Goal: Information Seeking & Learning: Check status

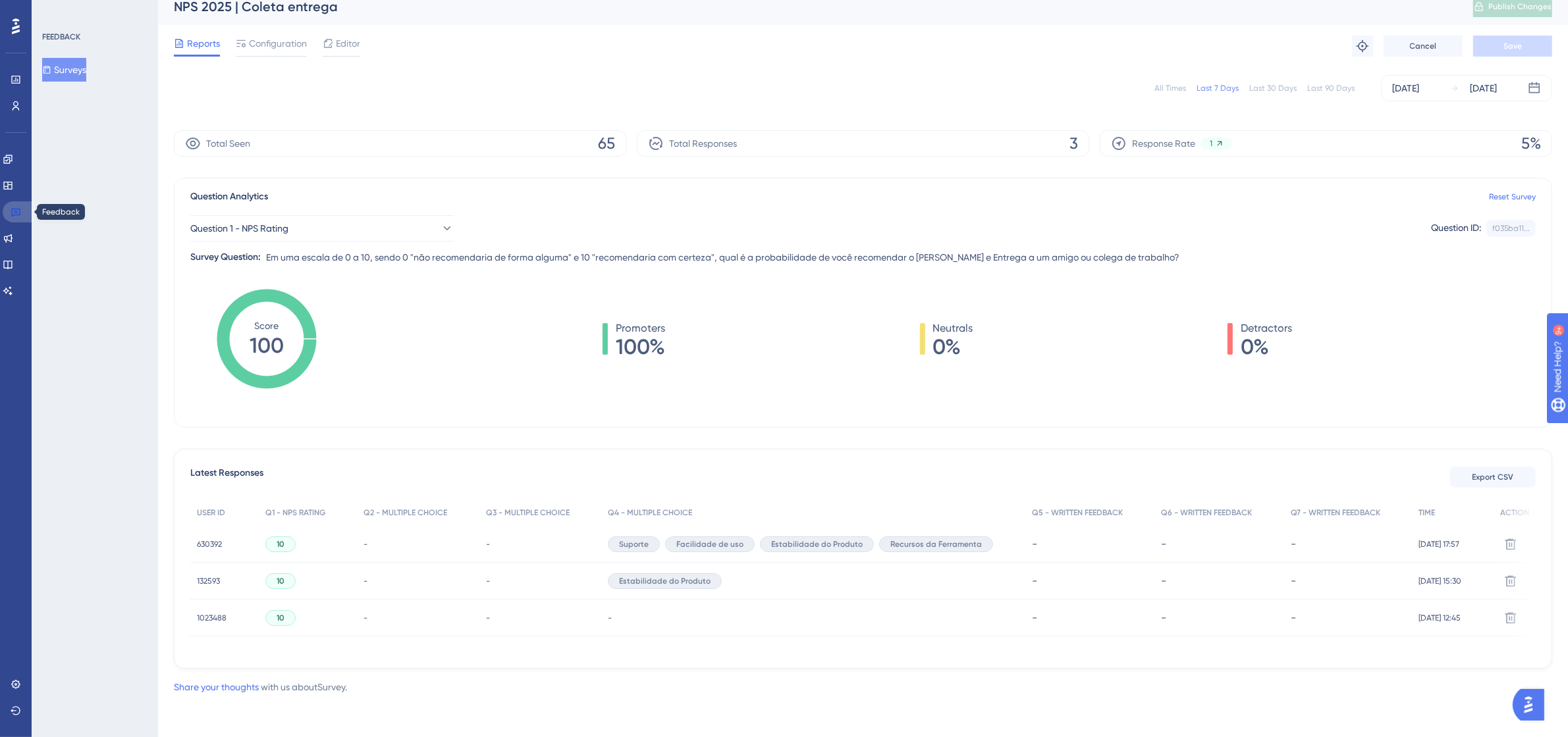
click at [11, 212] on icon at bounding box center [16, 212] width 11 height 11
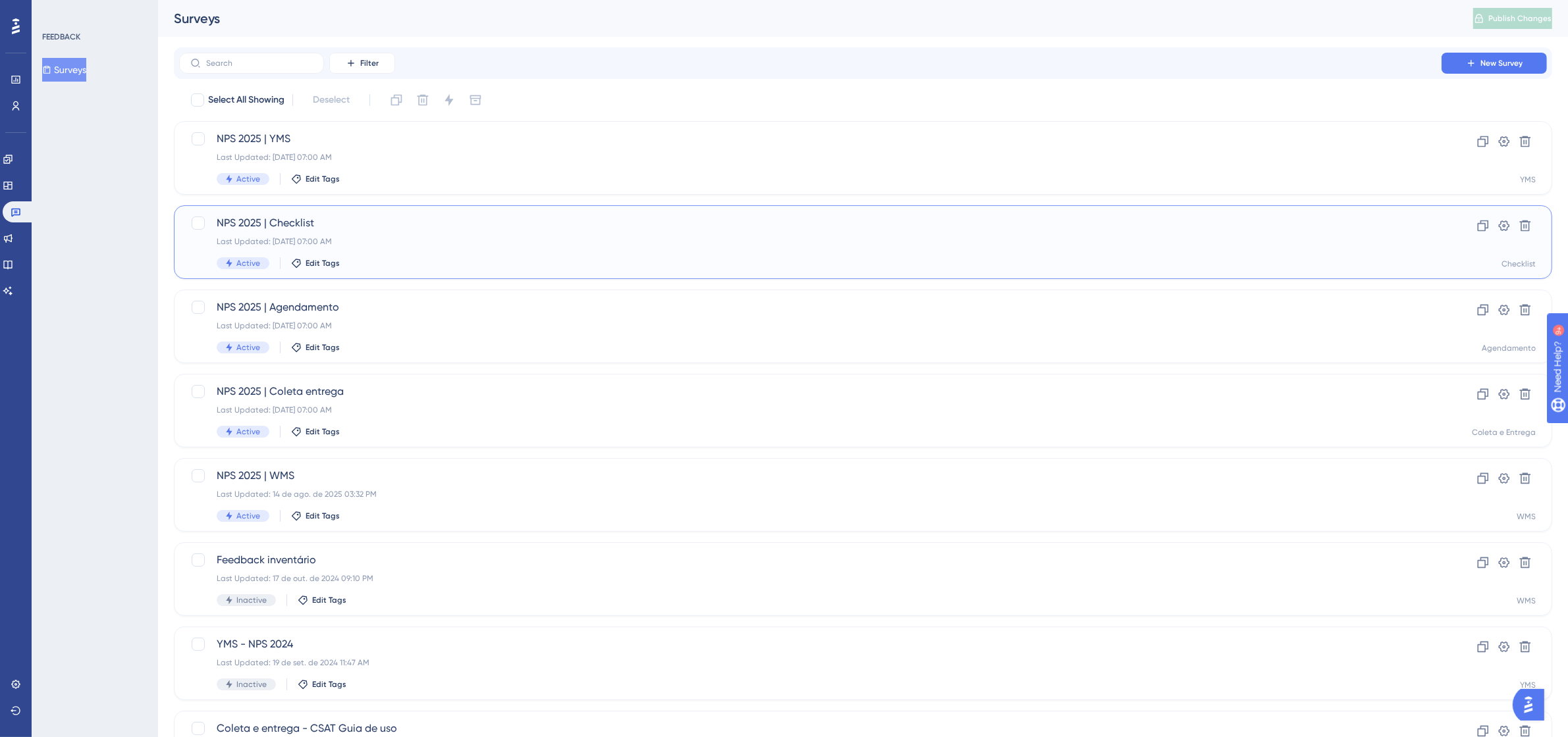
click at [407, 242] on div "Last Updated: [DATE] 07:00 AM" at bounding box center [810, 241] width 1187 height 11
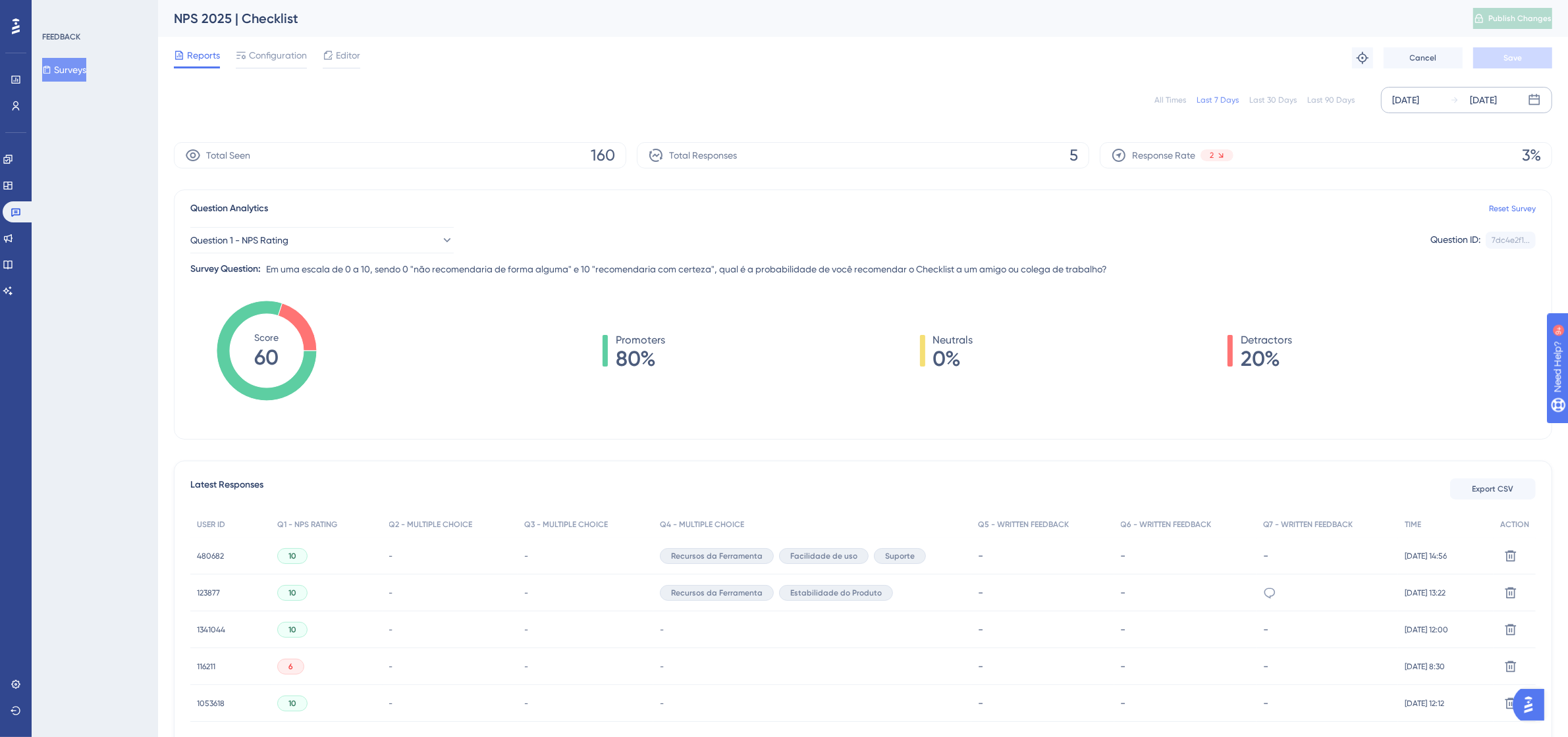
click at [1450, 101] on icon at bounding box center [1454, 100] width 9 height 9
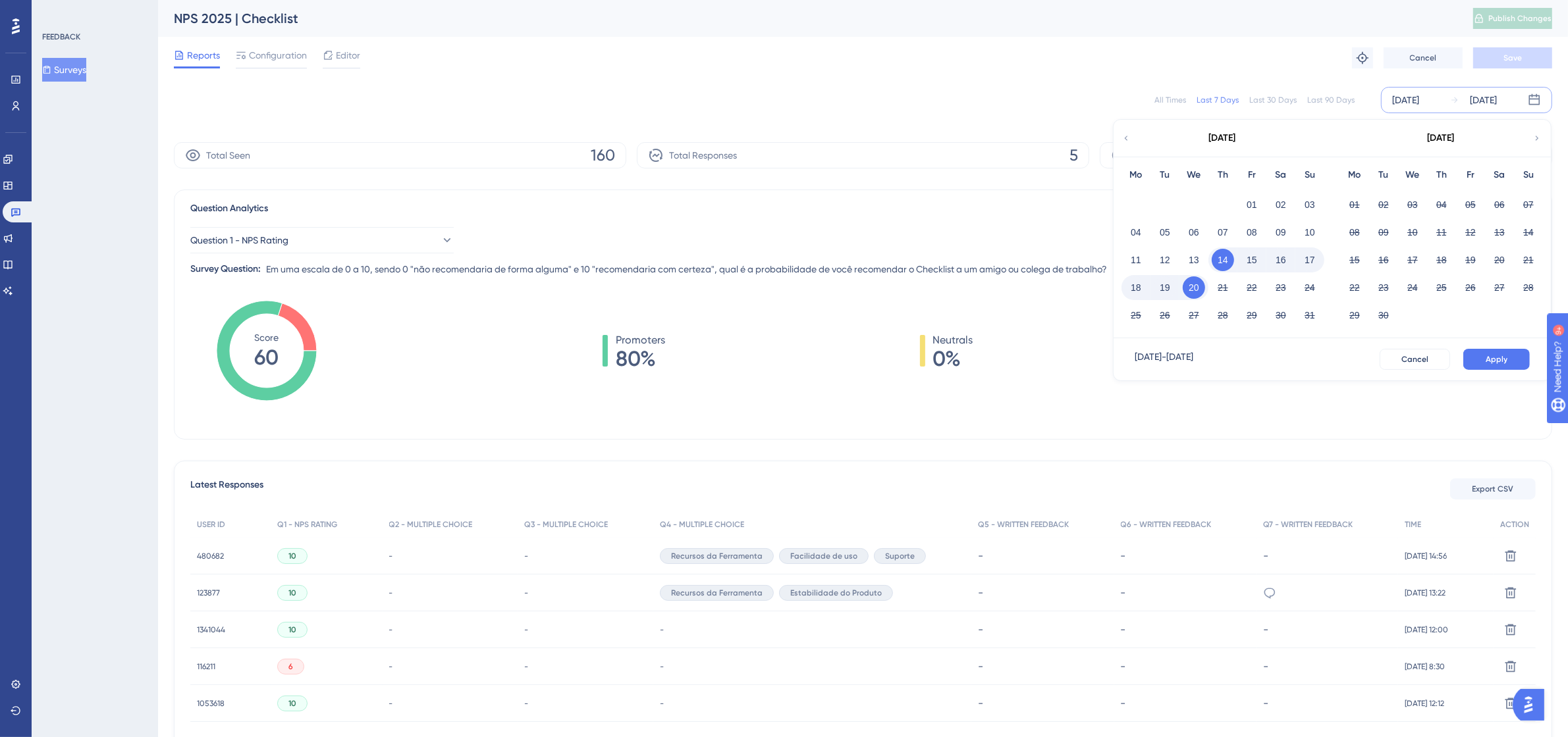
click at [1118, 132] on div "[DATE]" at bounding box center [1222, 138] width 217 height 37
click at [1127, 133] on icon at bounding box center [1126, 138] width 9 height 12
click at [1376, 199] on button "01" at bounding box center [1383, 204] width 22 height 22
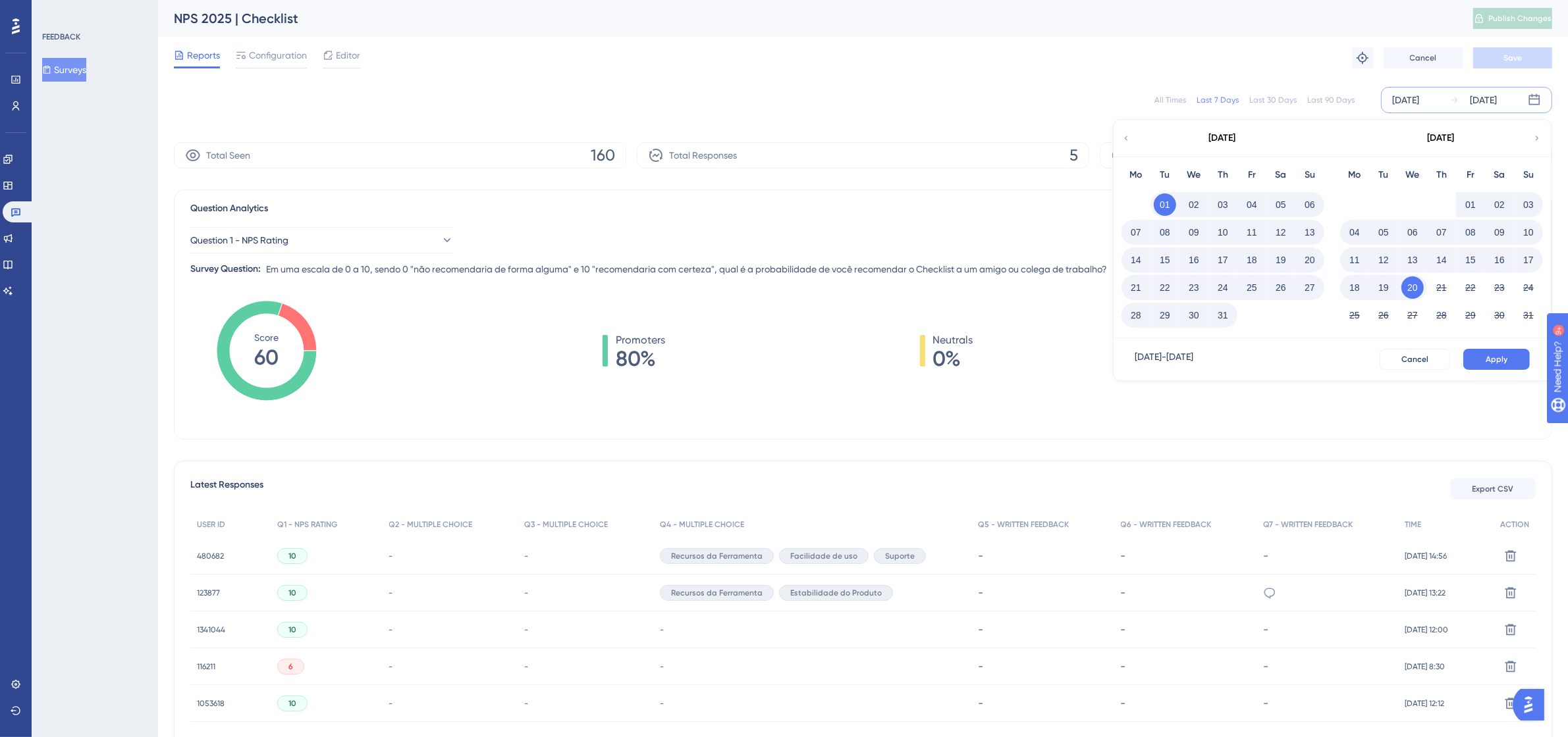
click at [1222, 316] on button "31" at bounding box center [1222, 315] width 22 height 22
click at [1510, 362] on button "Apply" at bounding box center [1496, 359] width 66 height 21
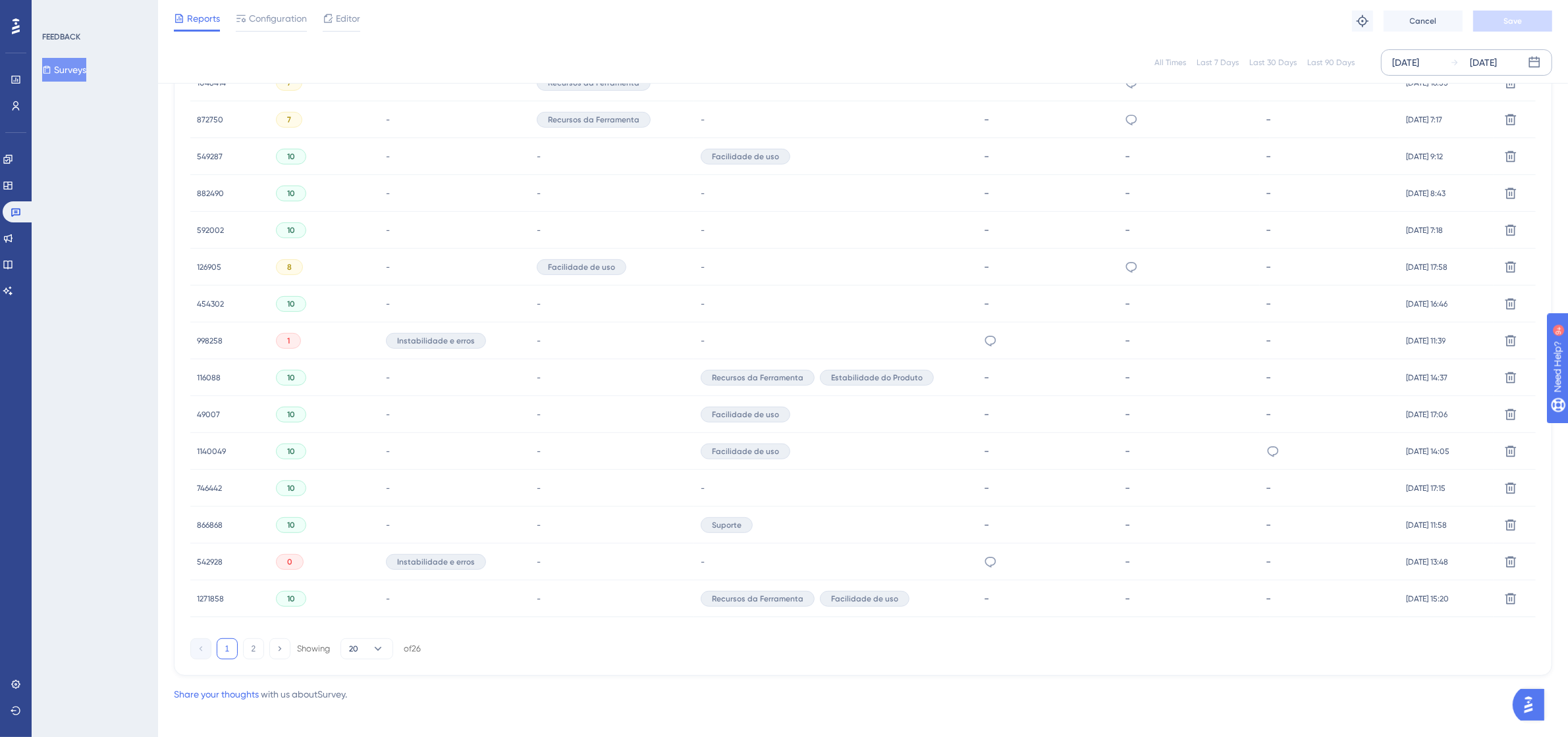
scroll to position [659, 0]
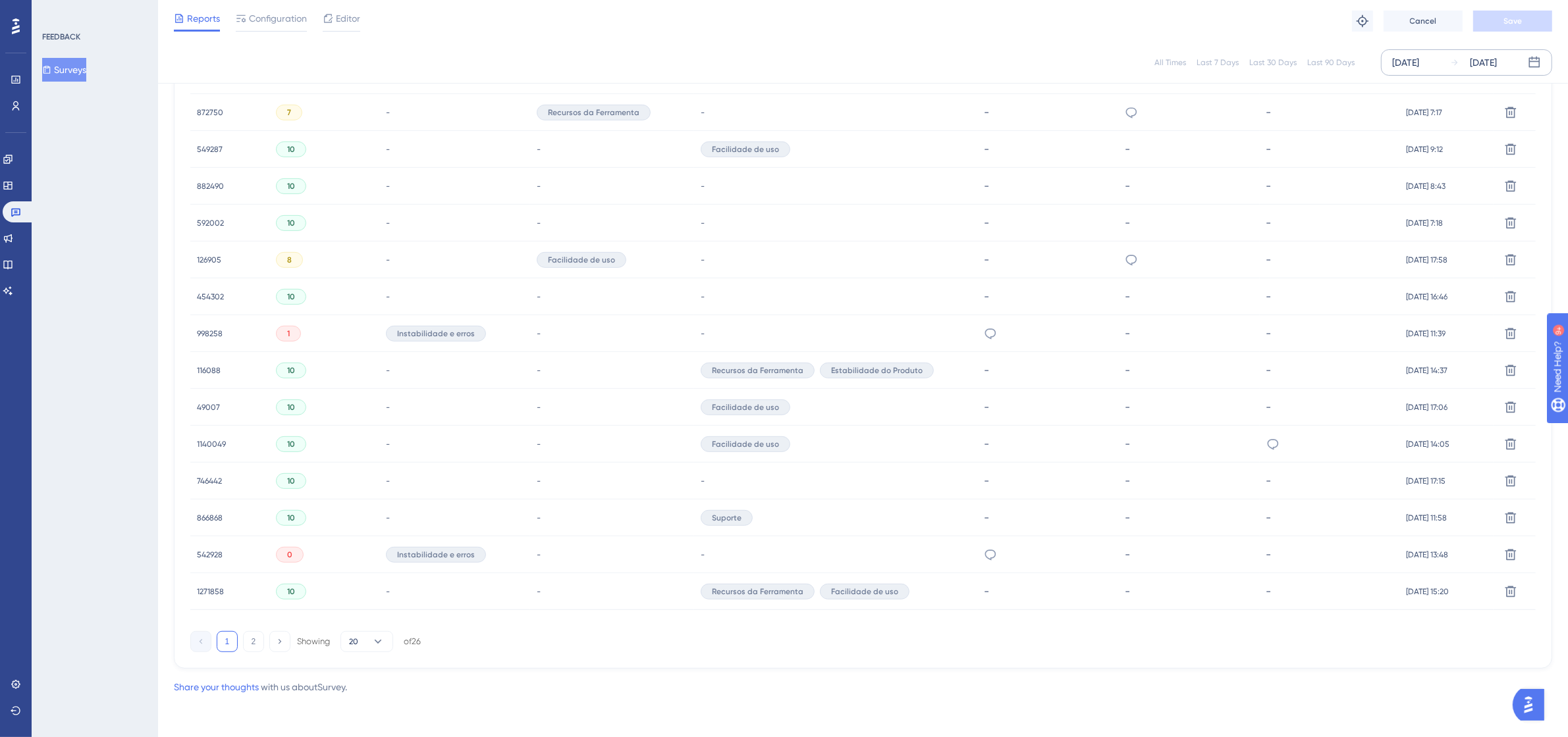
click at [206, 333] on span "998258" at bounding box center [209, 333] width 26 height 11
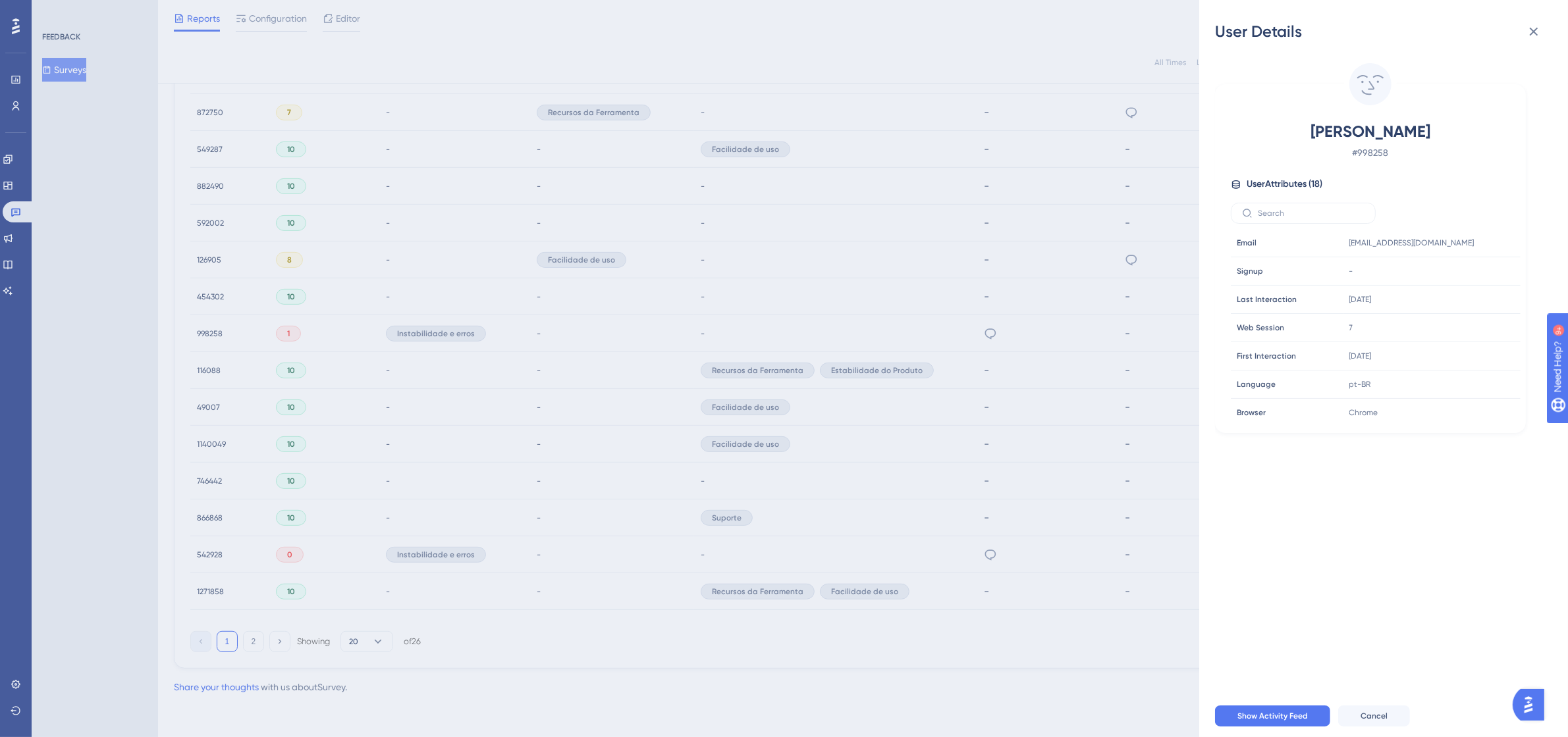
click at [1525, 12] on div "User Details [PERSON_NAME] # 998258 User Attributes ( 18 ) Email Email [EMAIL_A…" at bounding box center [1384, 368] width 369 height 737
click at [1528, 24] on icon at bounding box center [1533, 31] width 16 height 16
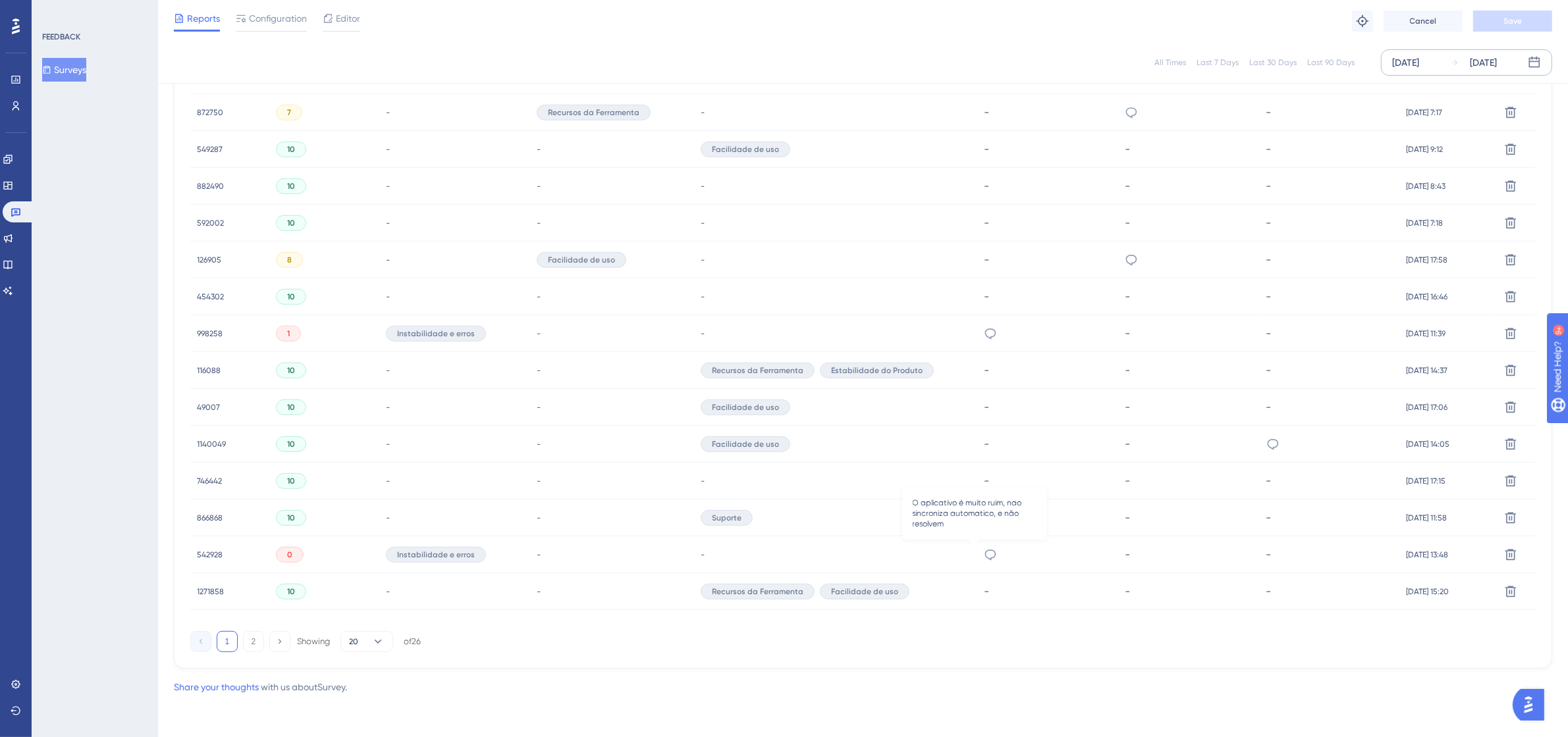
click at [984, 560] on icon at bounding box center [990, 555] width 13 height 13
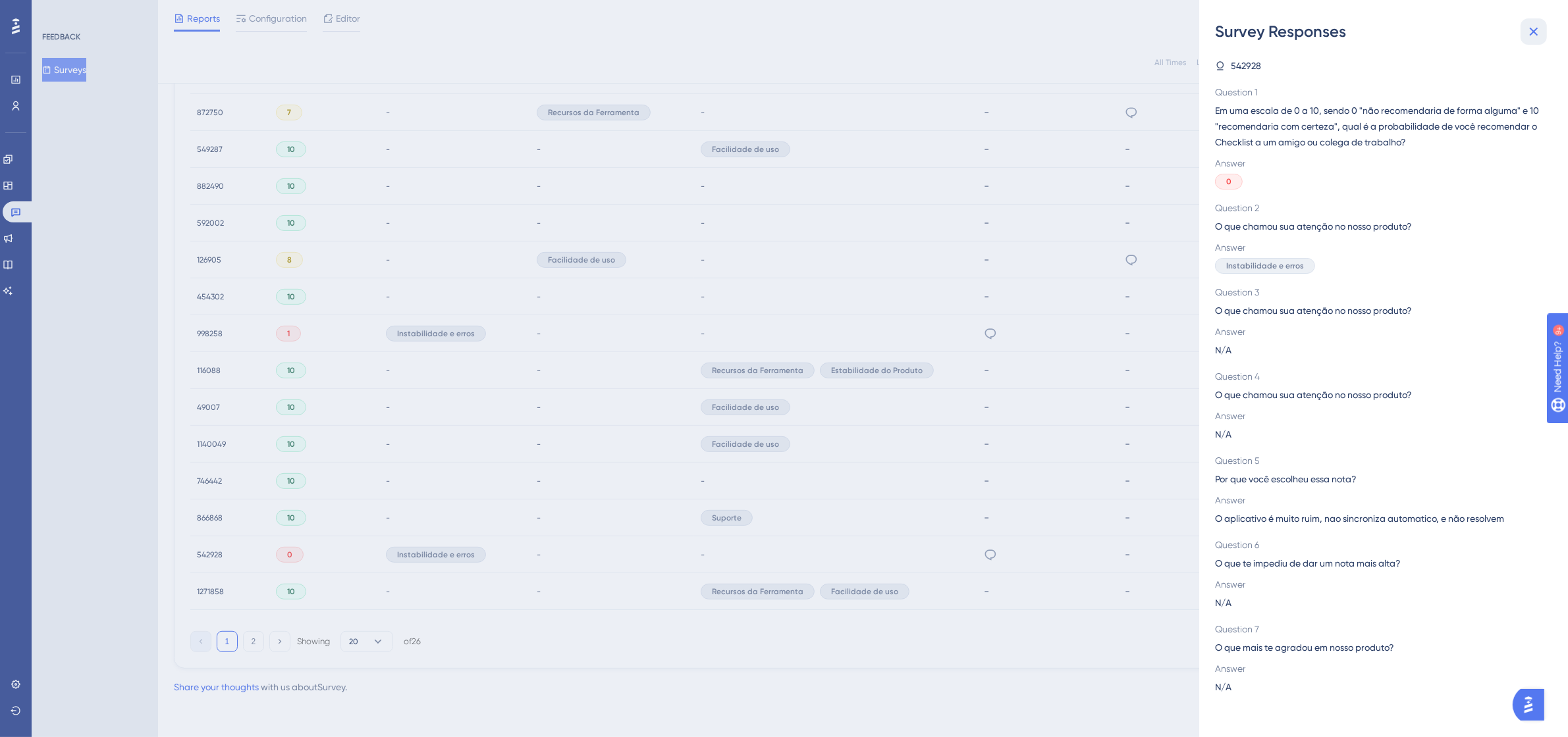
click at [1534, 21] on button at bounding box center [1533, 31] width 26 height 26
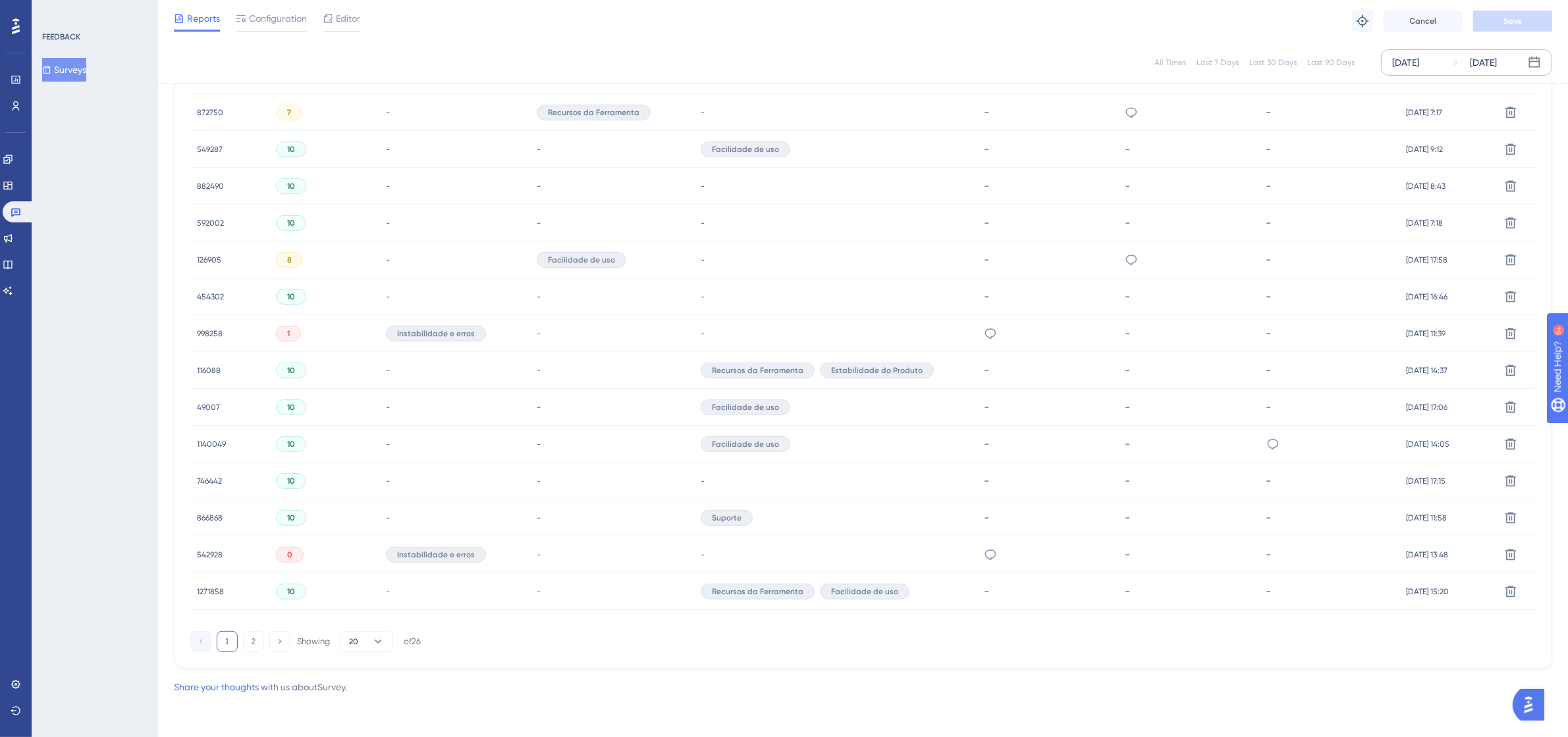
click at [224, 551] on div "542928 542928" at bounding box center [230, 554] width 79 height 37
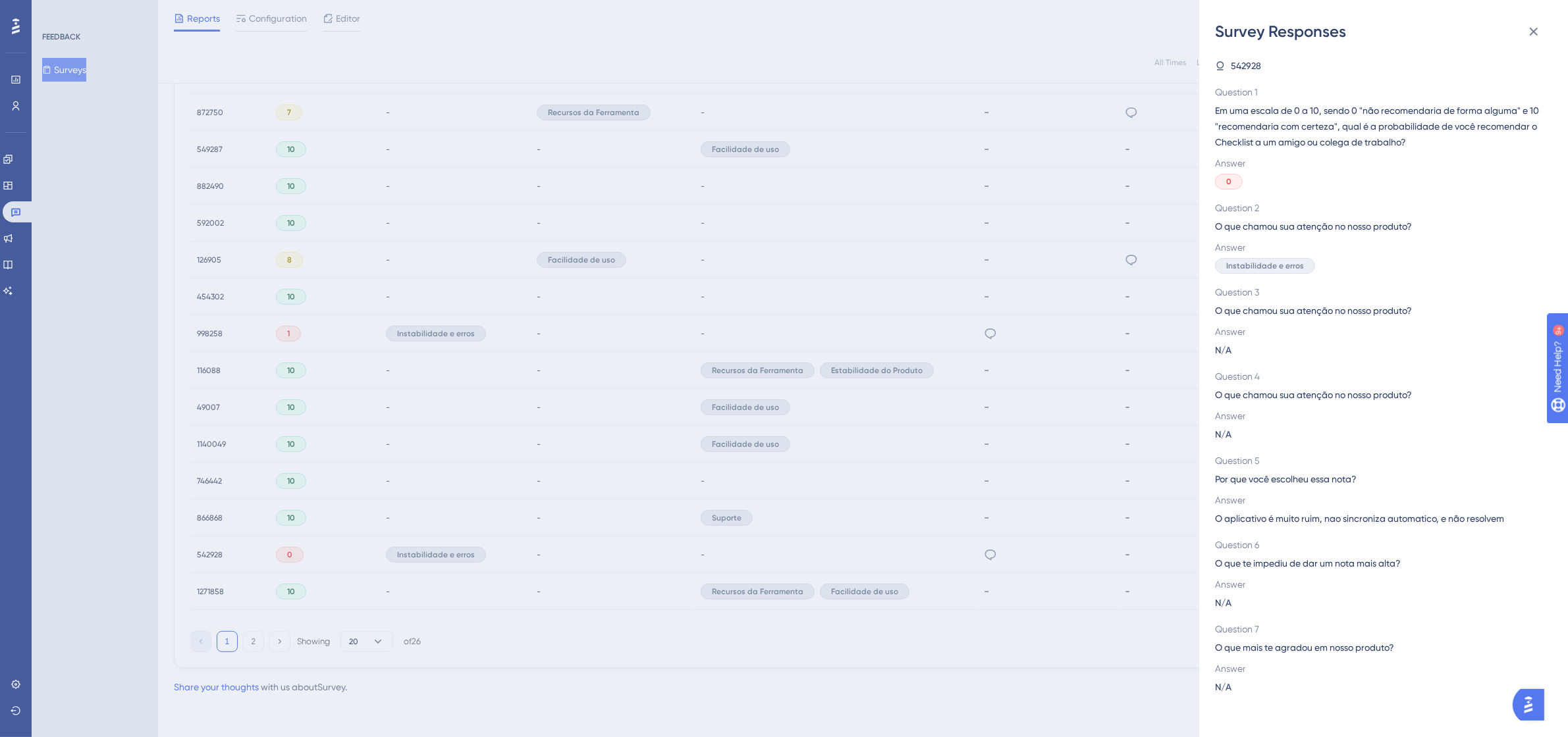
click at [212, 551] on div "Survey Responses 542928 Question 1 Em uma escala de 0 a 10, sendo 0 "não recome…" at bounding box center [784, 368] width 1568 height 737
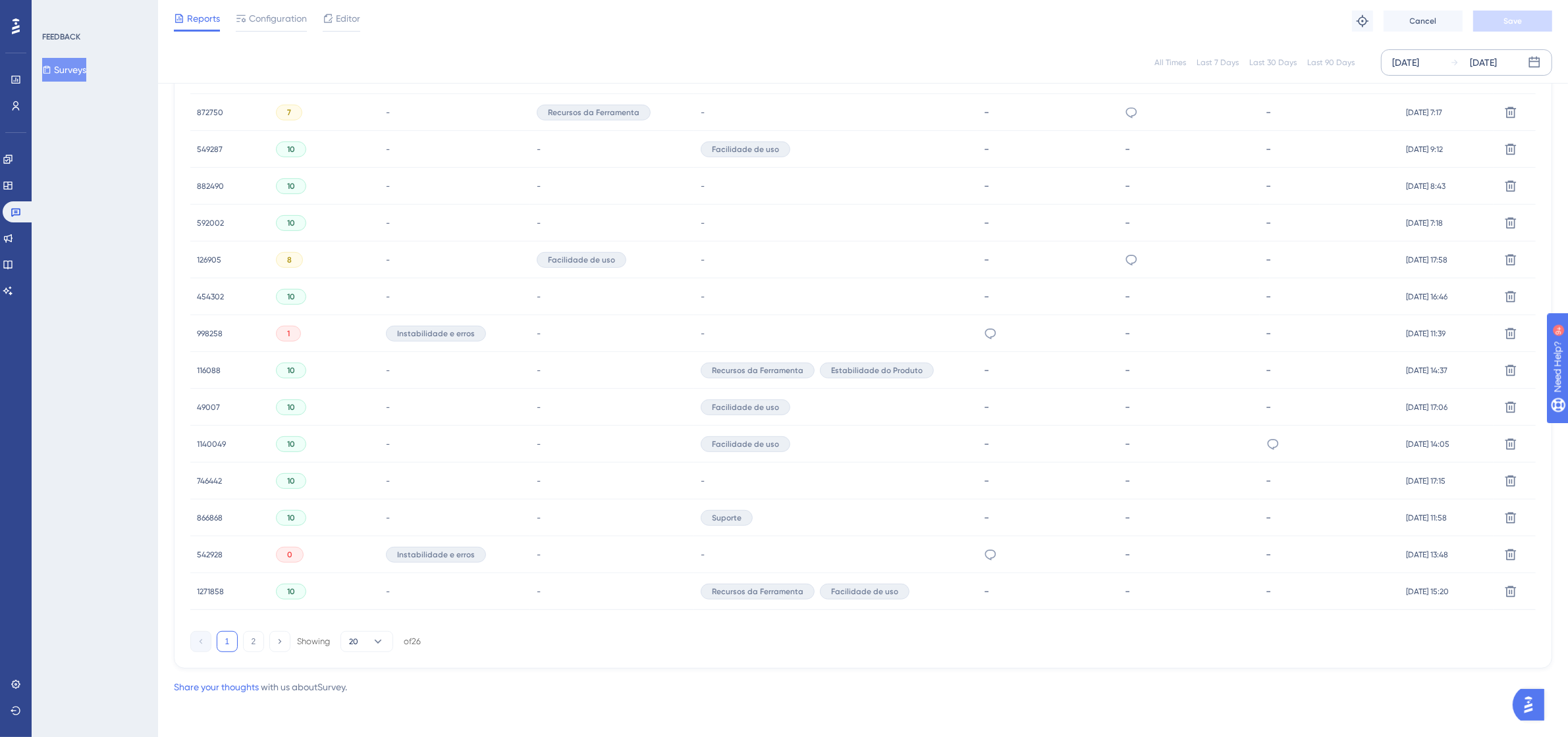
click at [212, 551] on span "542928" at bounding box center [209, 554] width 26 height 11
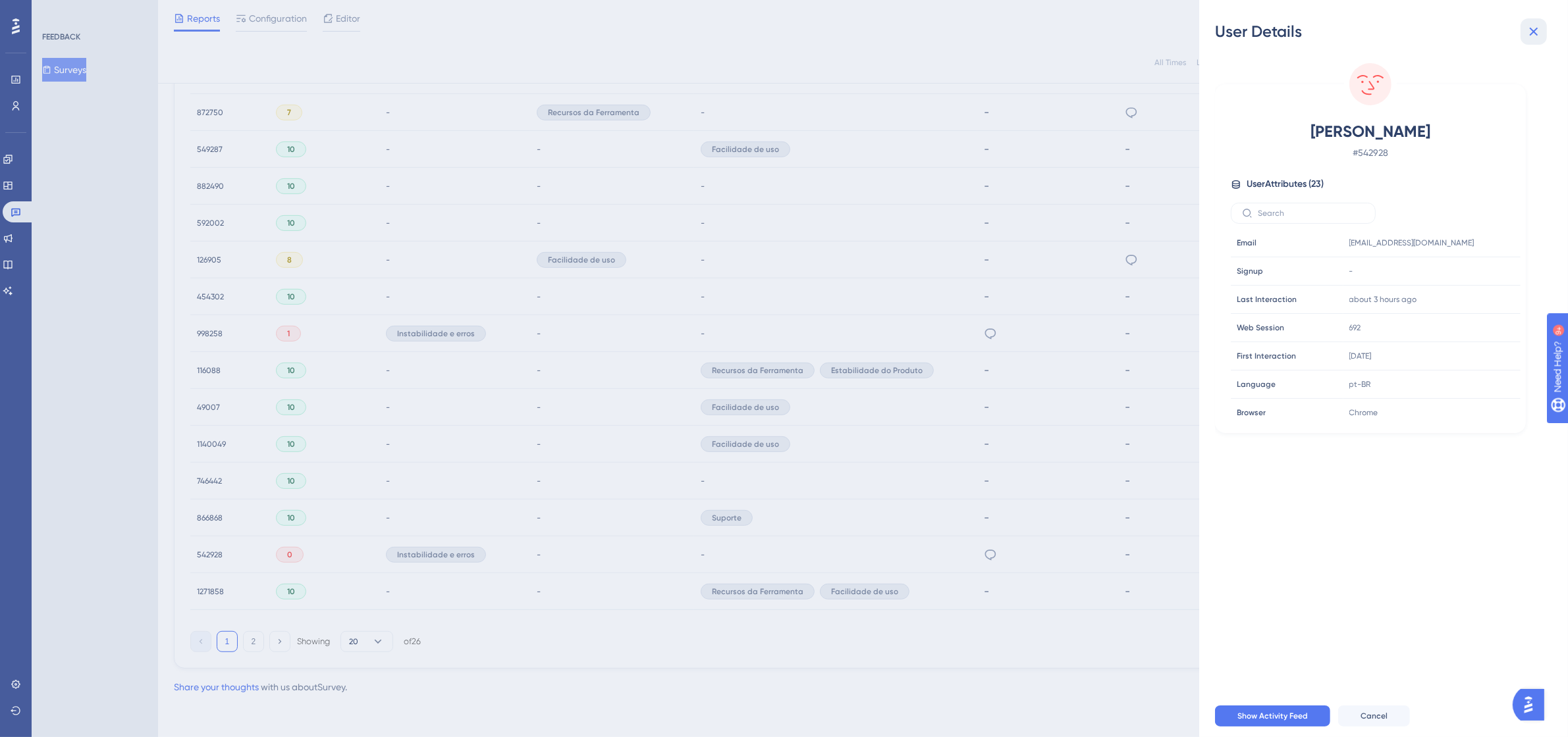
click at [1537, 38] on icon at bounding box center [1533, 31] width 16 height 16
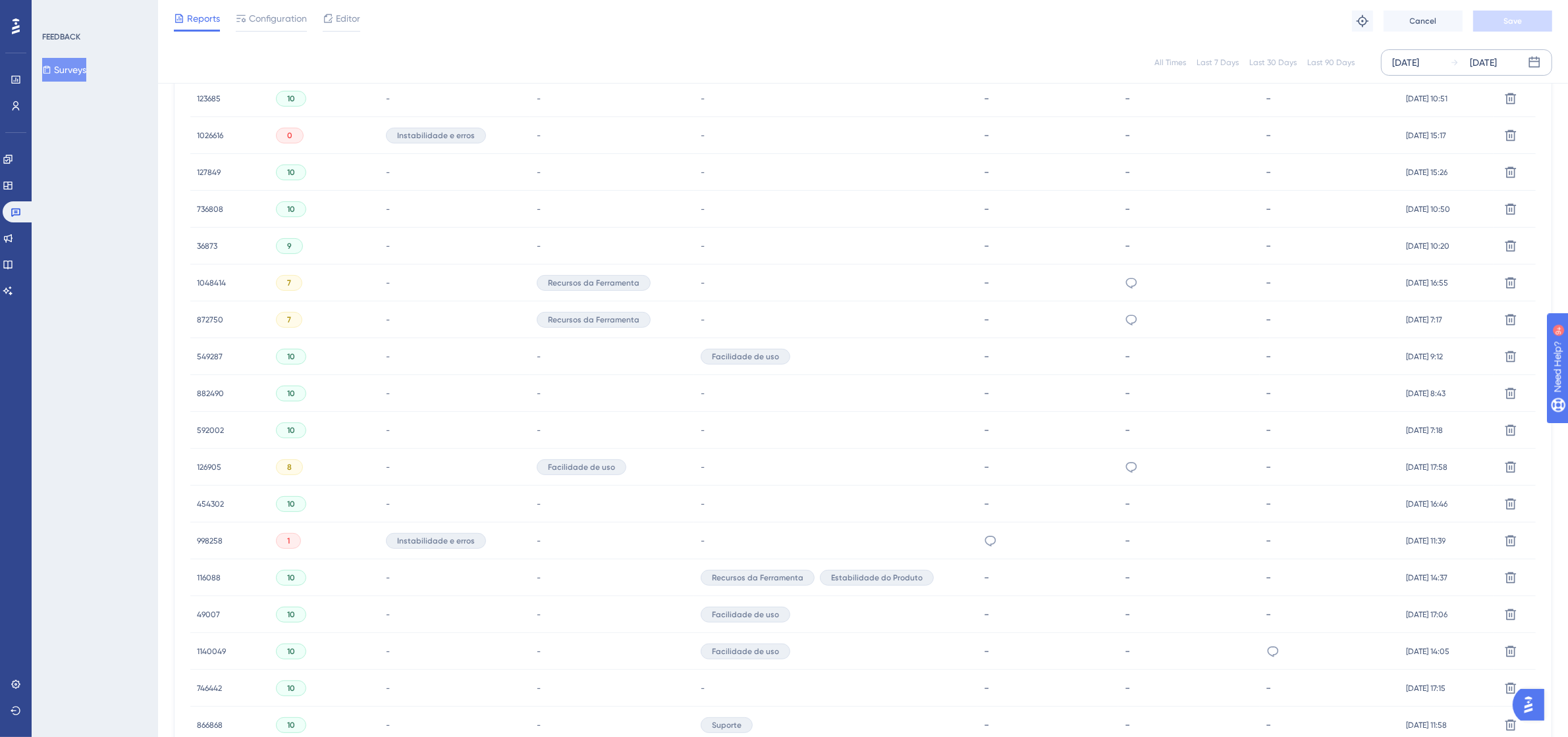
scroll to position [412, 0]
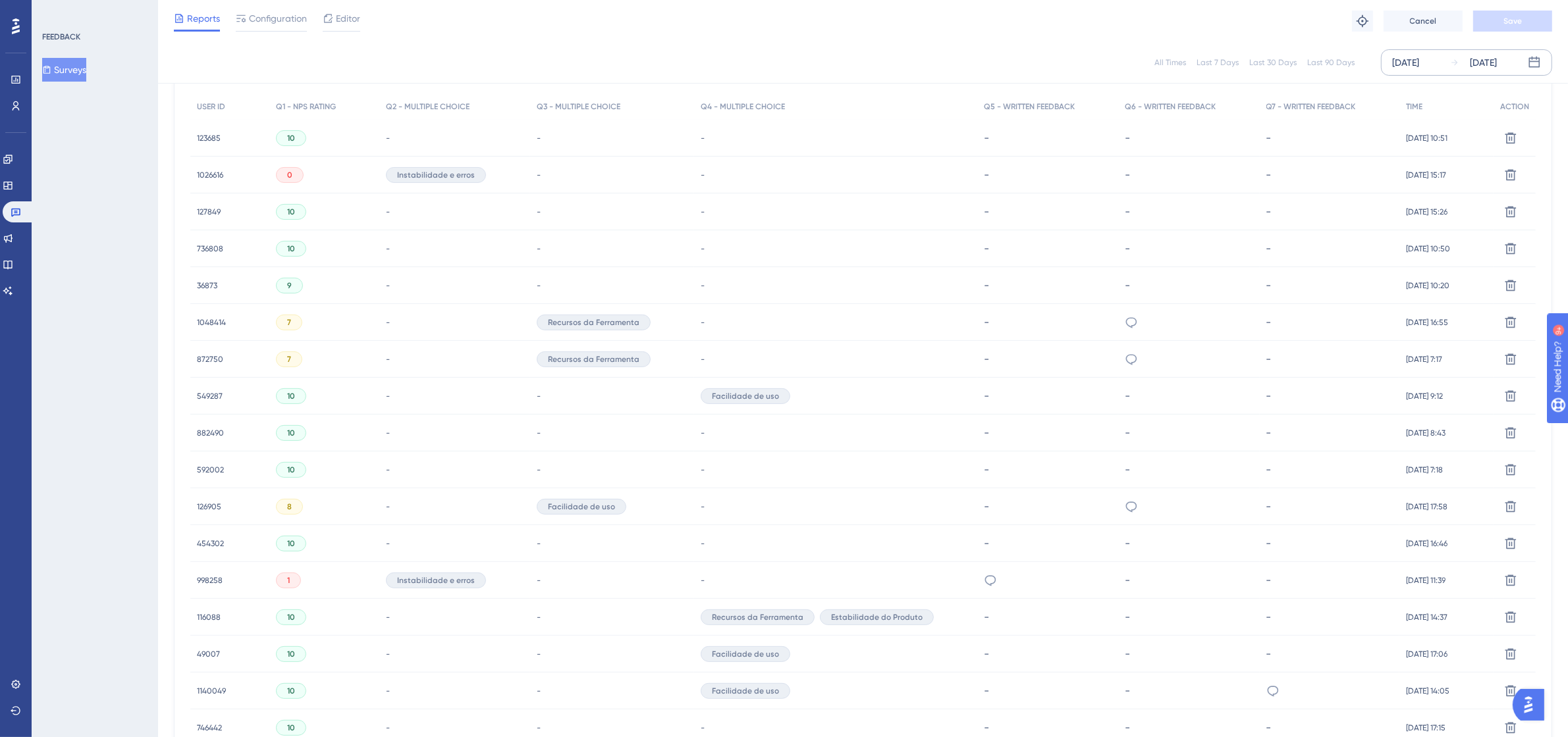
click at [215, 355] on span "872750" at bounding box center [210, 359] width 26 height 11
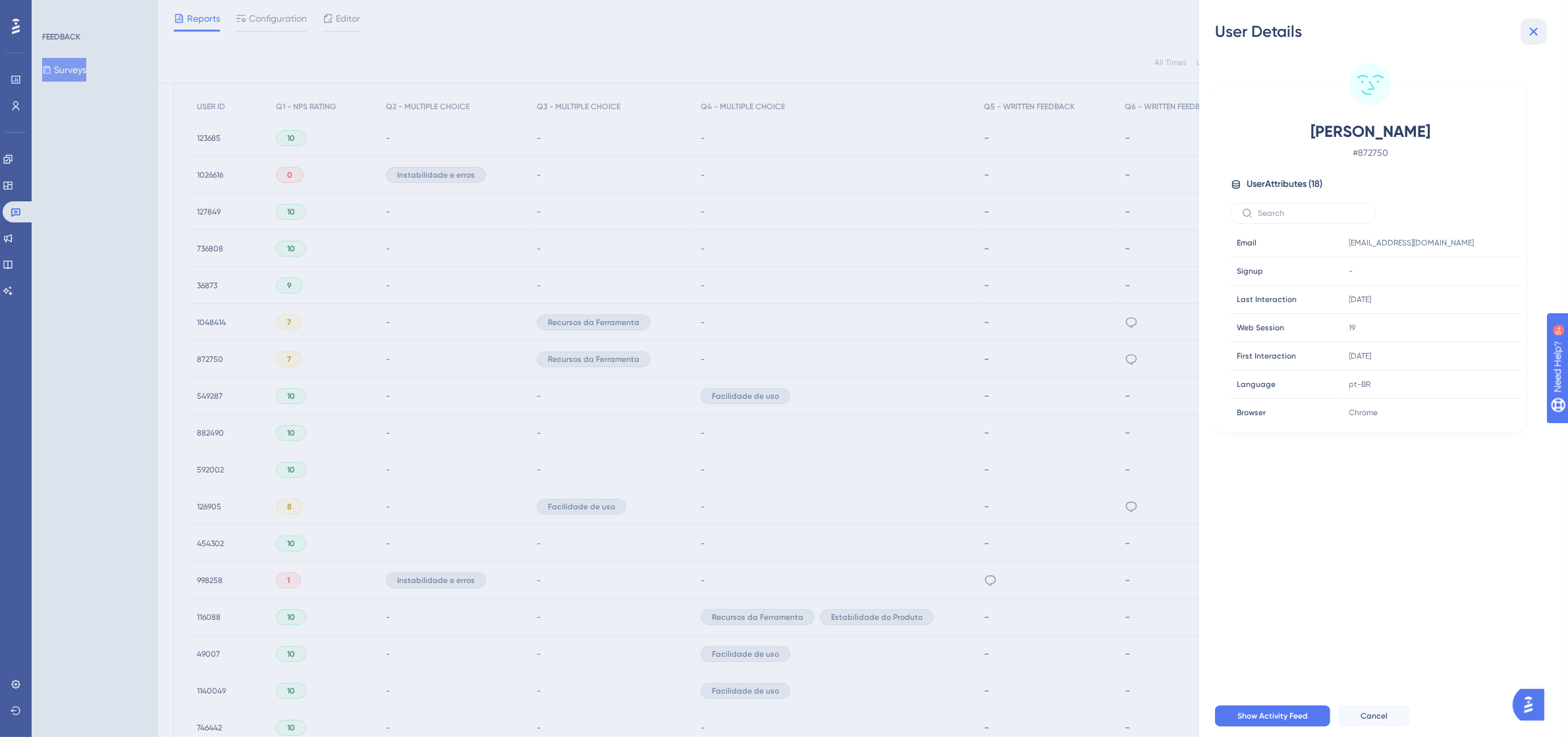
click at [1537, 34] on icon at bounding box center [1533, 31] width 16 height 16
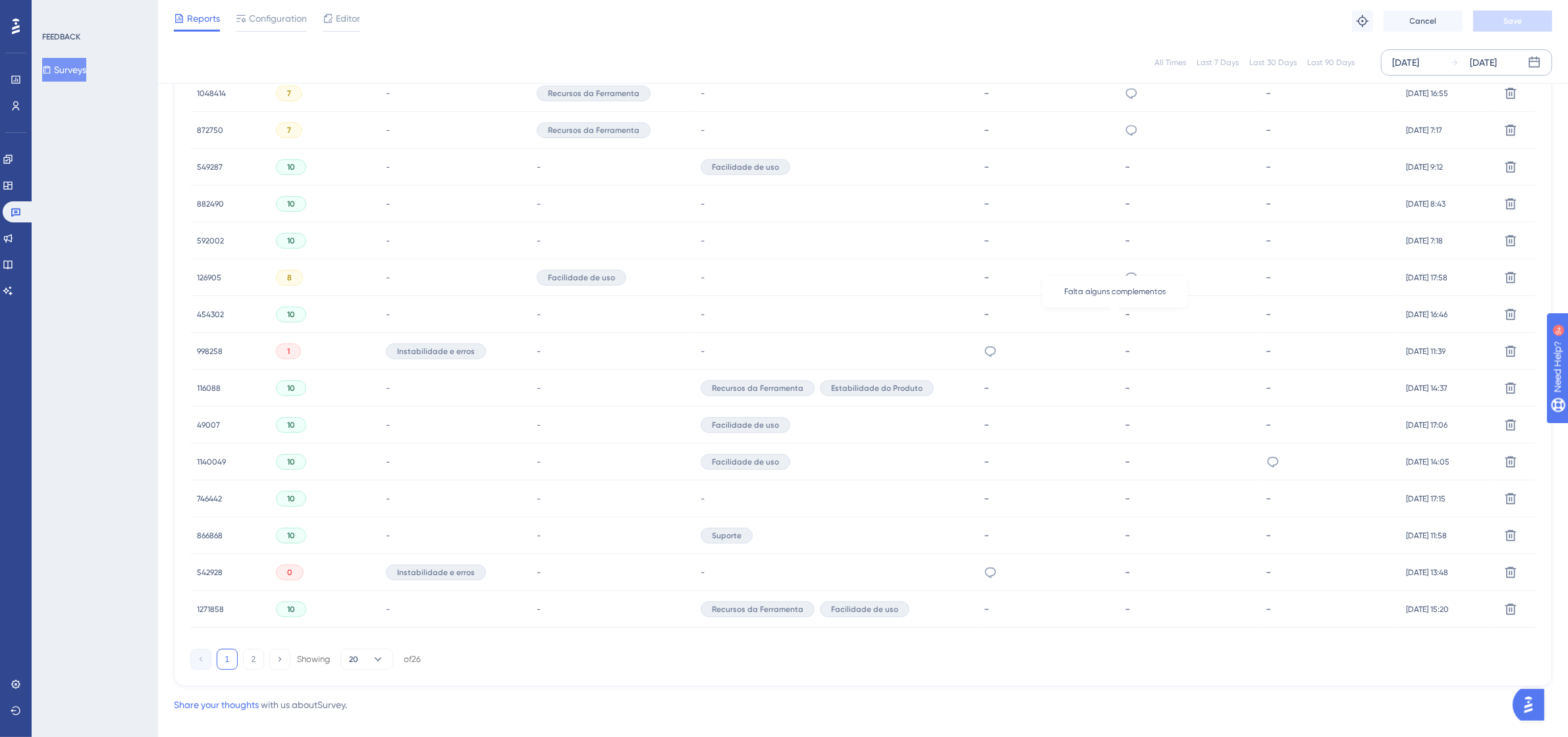
scroll to position [659, 0]
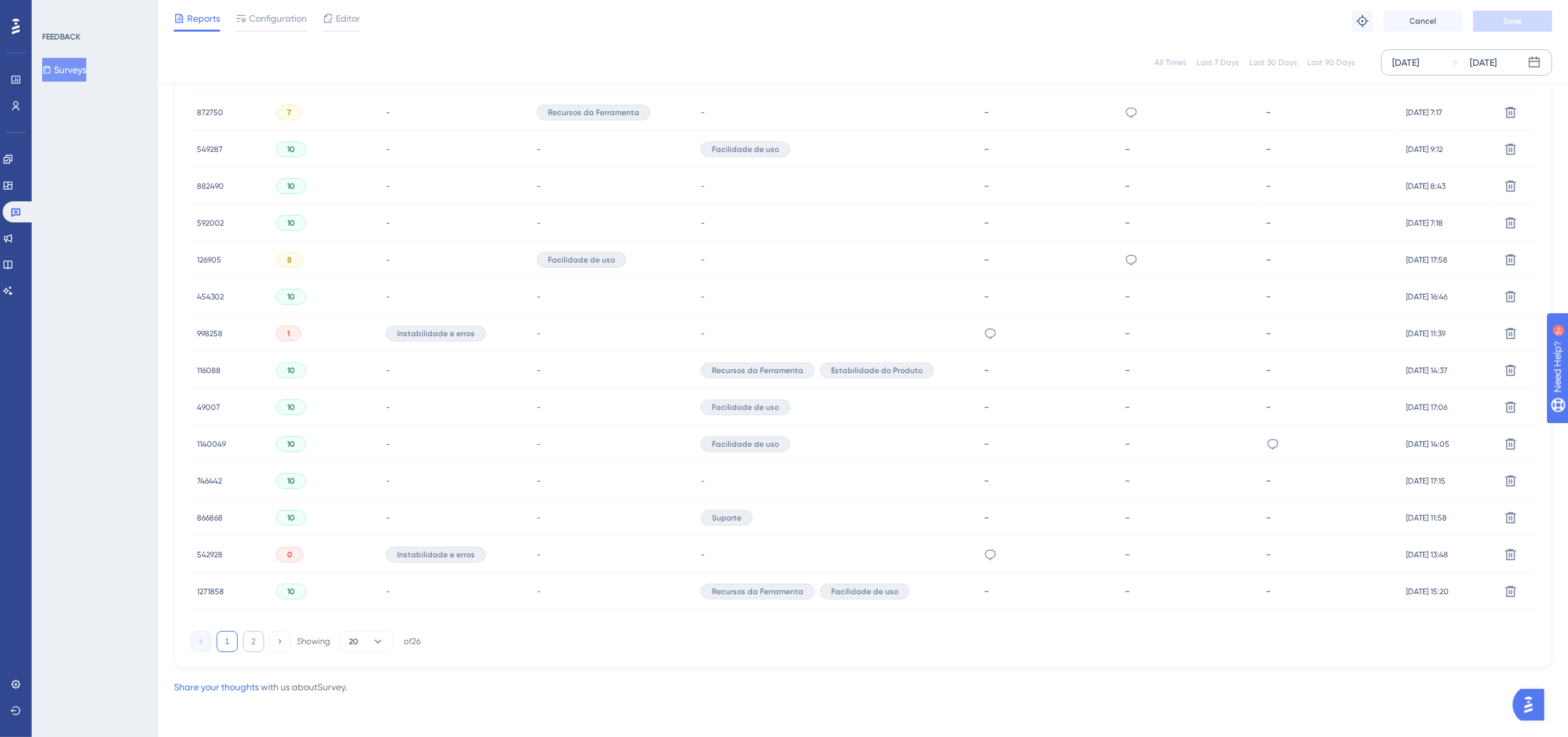
click at [250, 635] on button "2" at bounding box center [253, 641] width 21 height 21
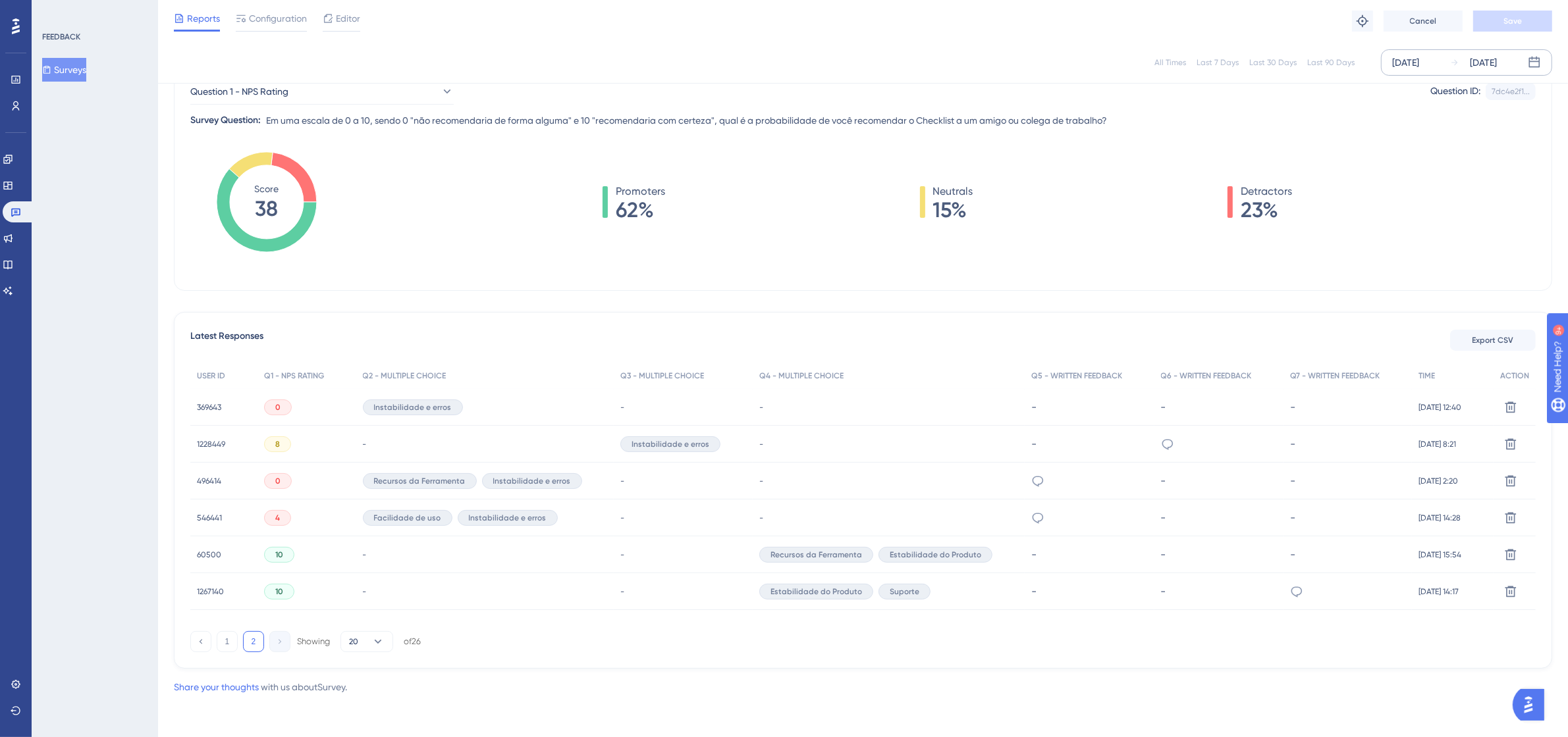
scroll to position [144, 0]
click at [205, 478] on span "496414" at bounding box center [208, 481] width 24 height 11
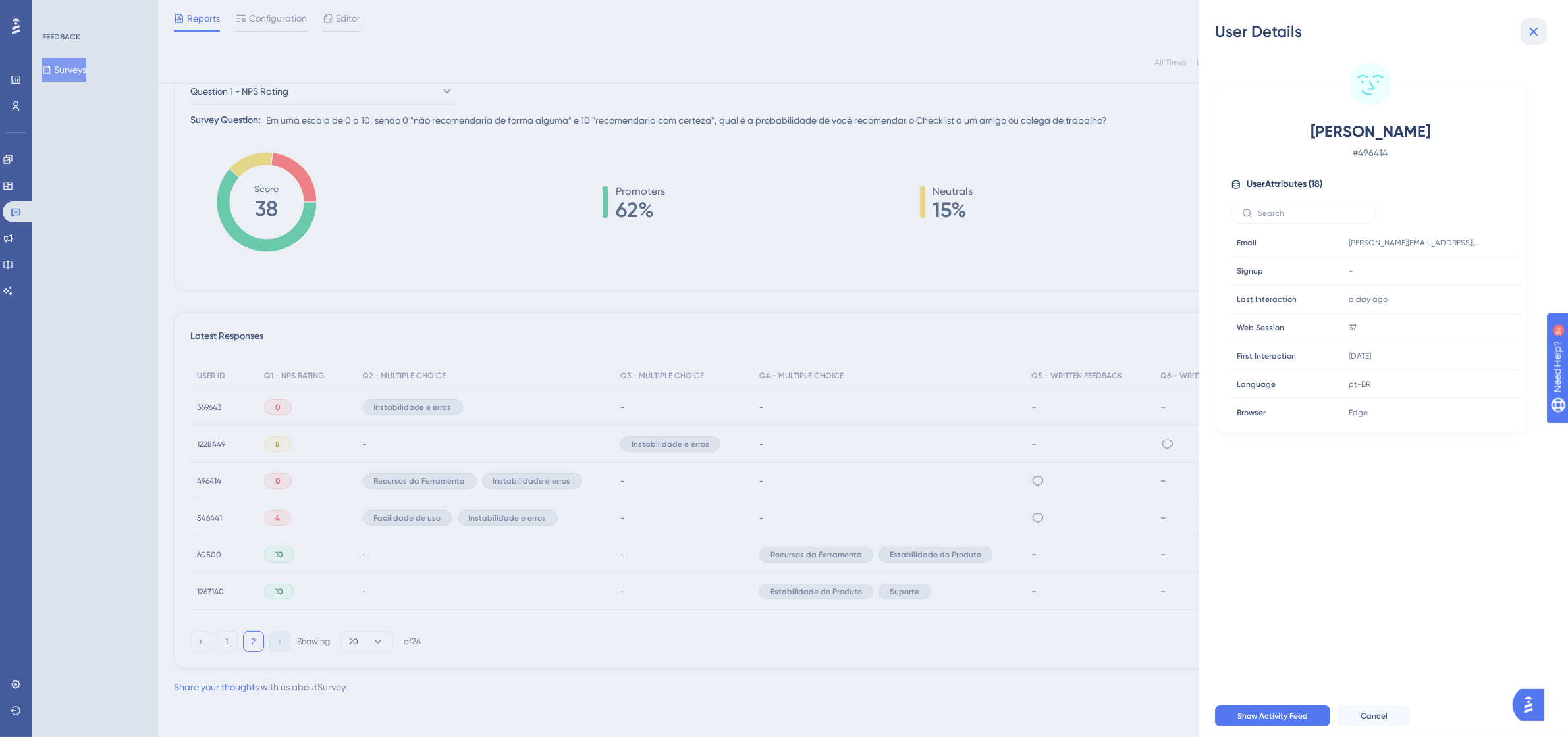
click at [1545, 33] on button at bounding box center [1533, 31] width 26 height 26
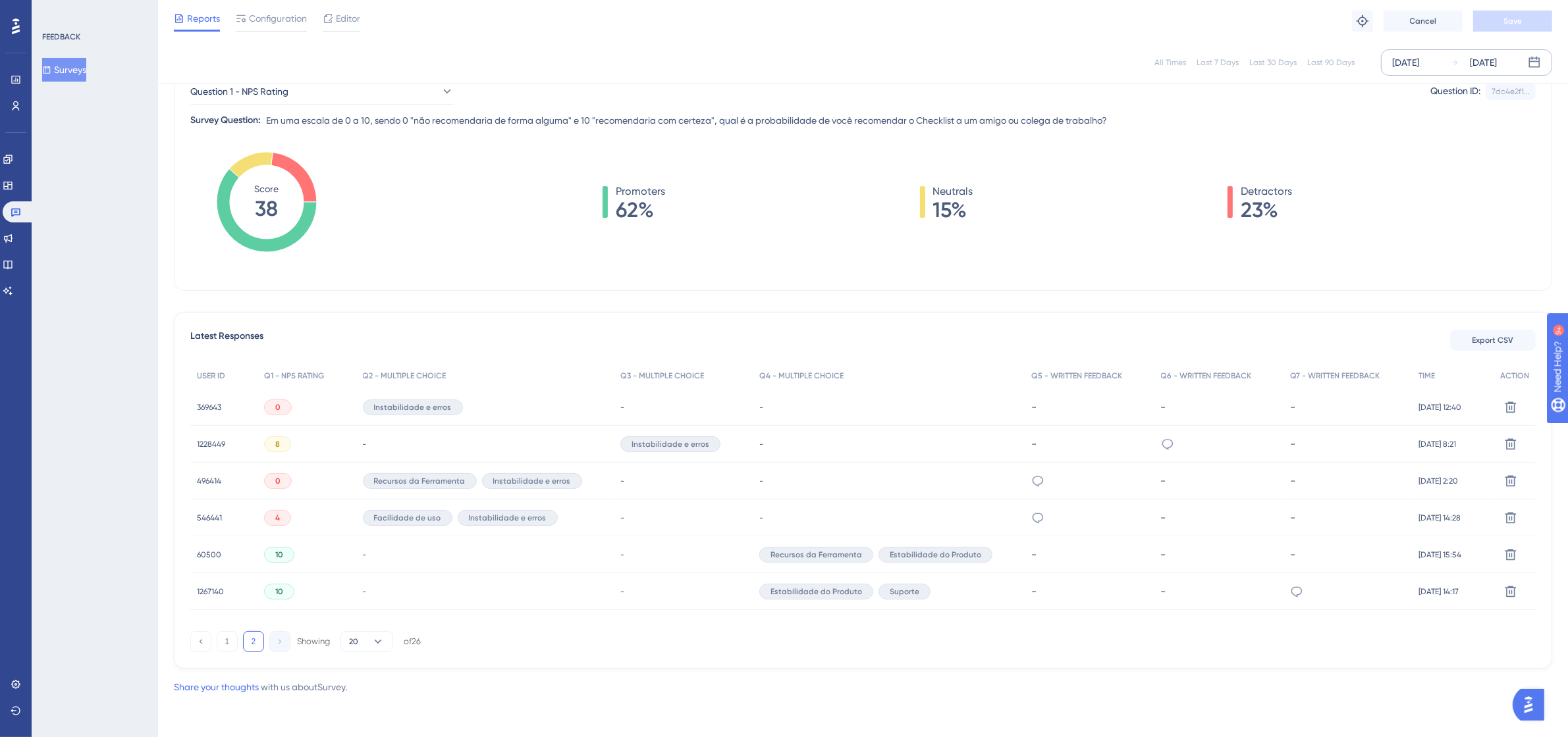
click at [207, 516] on span "546441" at bounding box center [209, 518] width 25 height 11
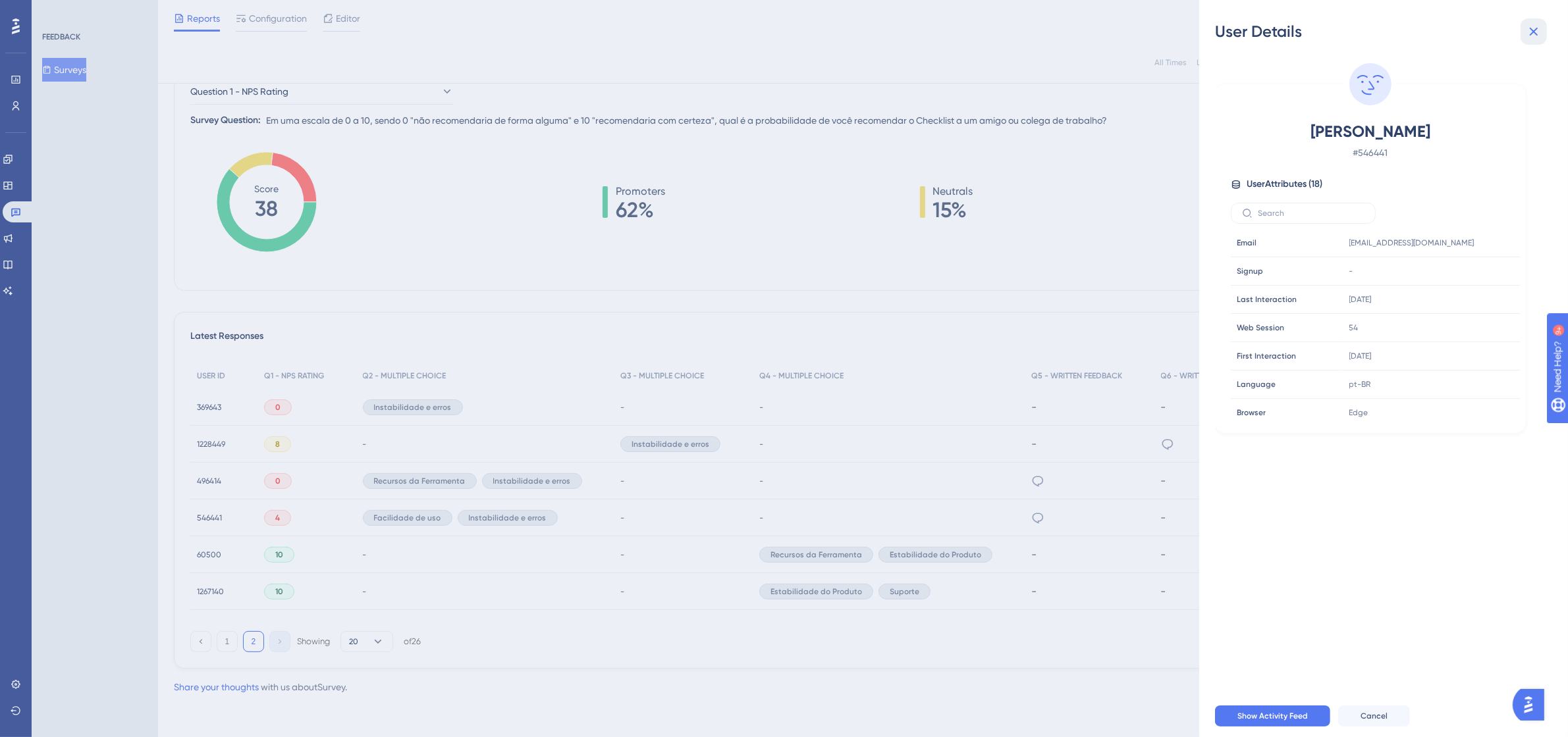
click at [1532, 33] on icon at bounding box center [1533, 31] width 8 height 8
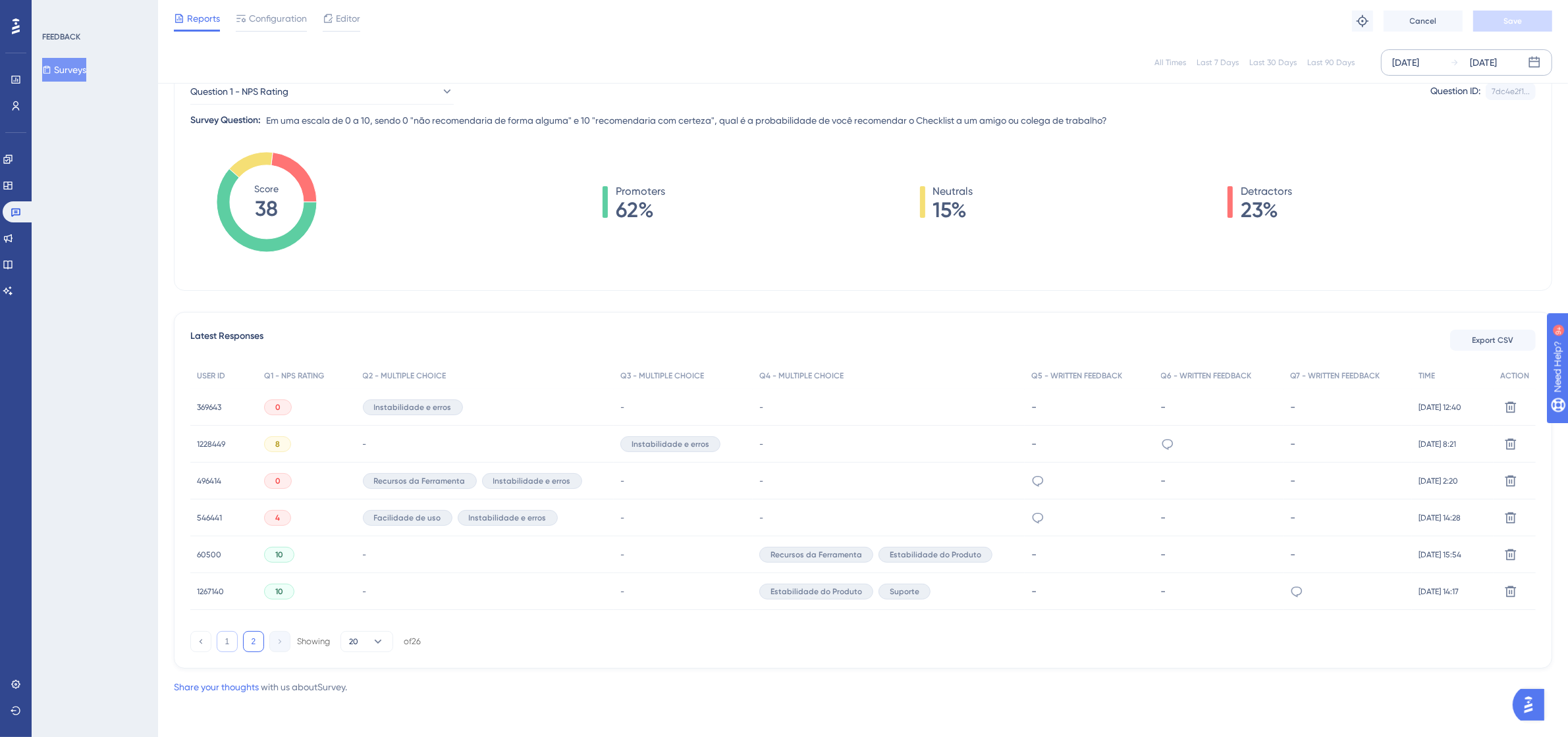
click at [228, 635] on button "1" at bounding box center [226, 641] width 21 height 21
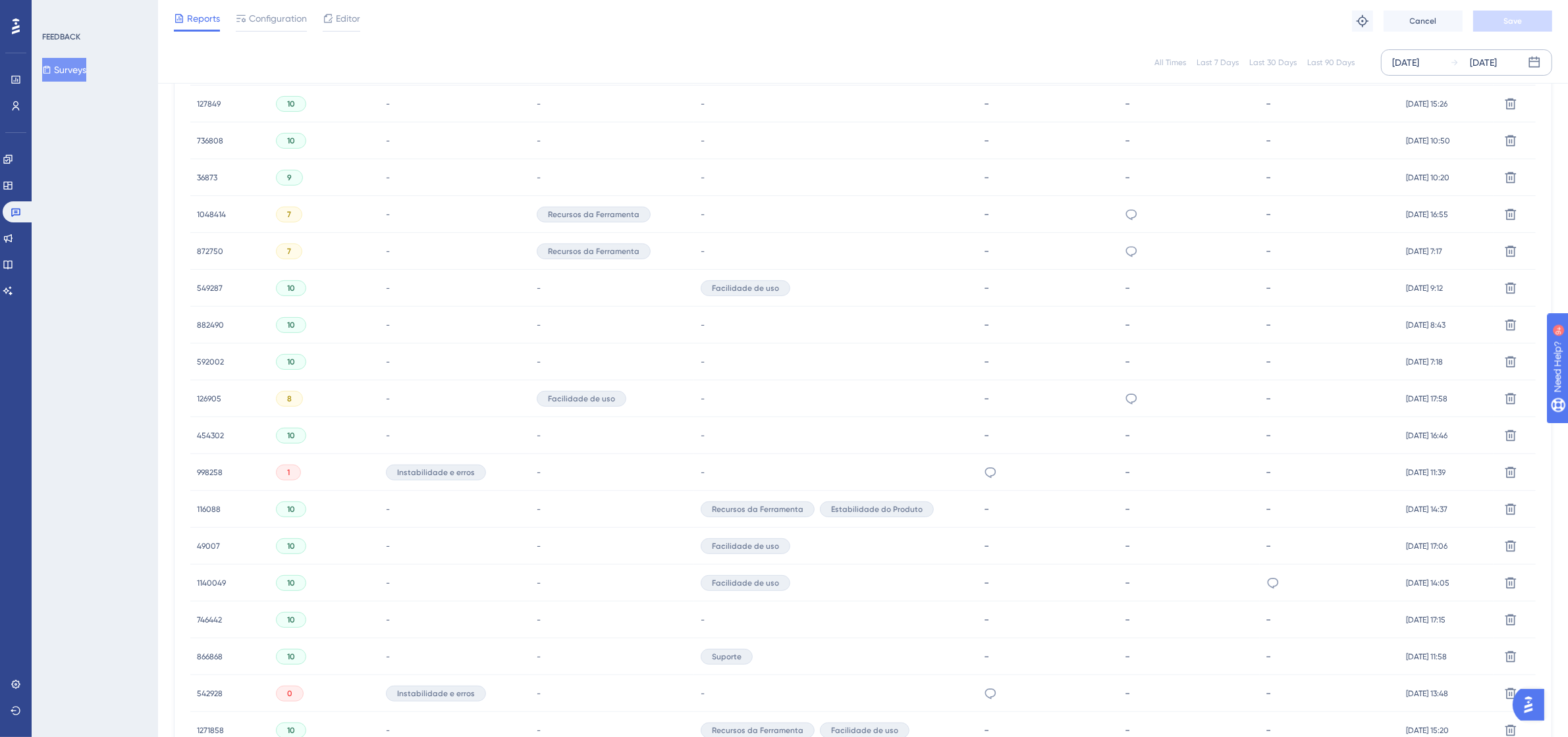
scroll to position [495, 0]
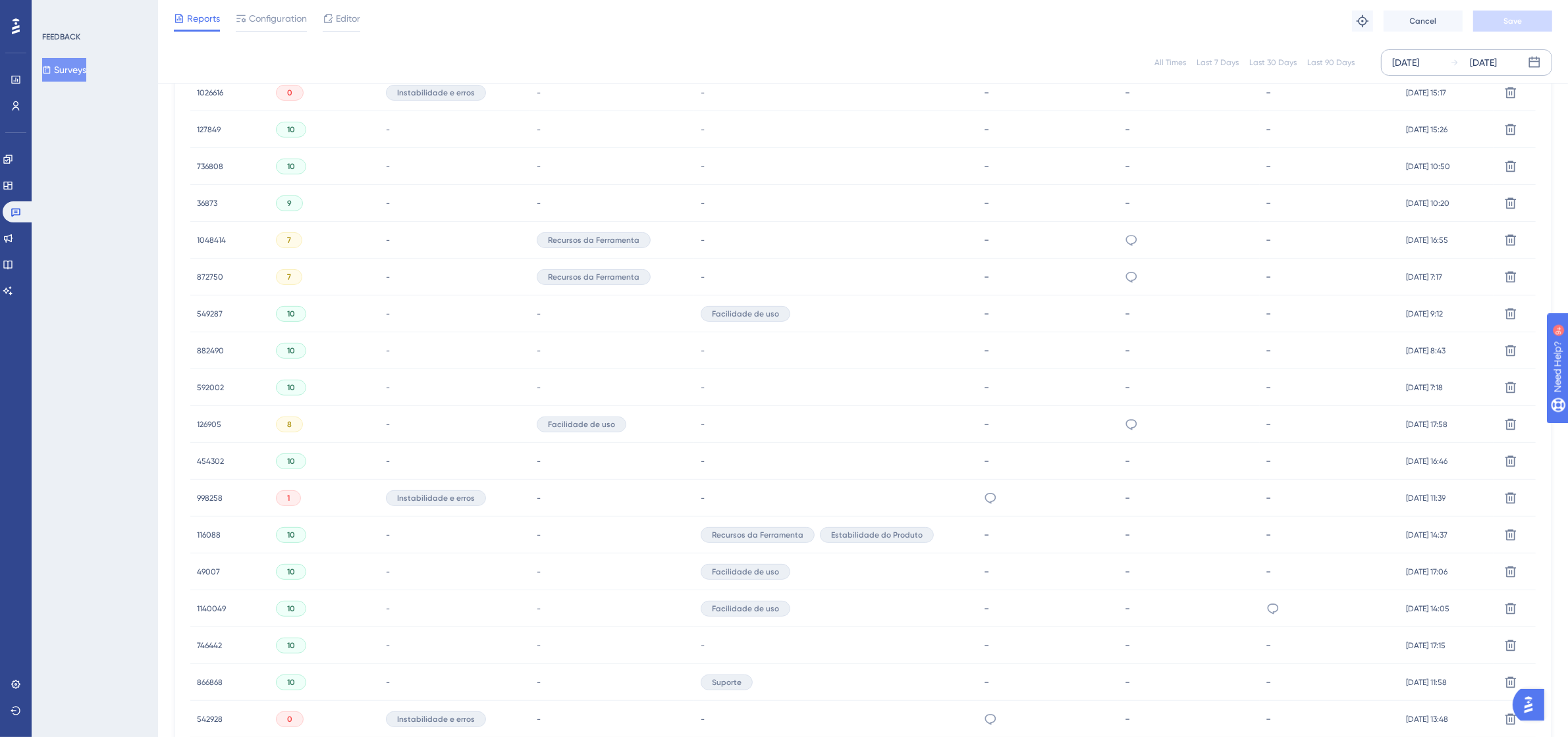
click at [207, 273] on span "872750" at bounding box center [210, 277] width 26 height 11
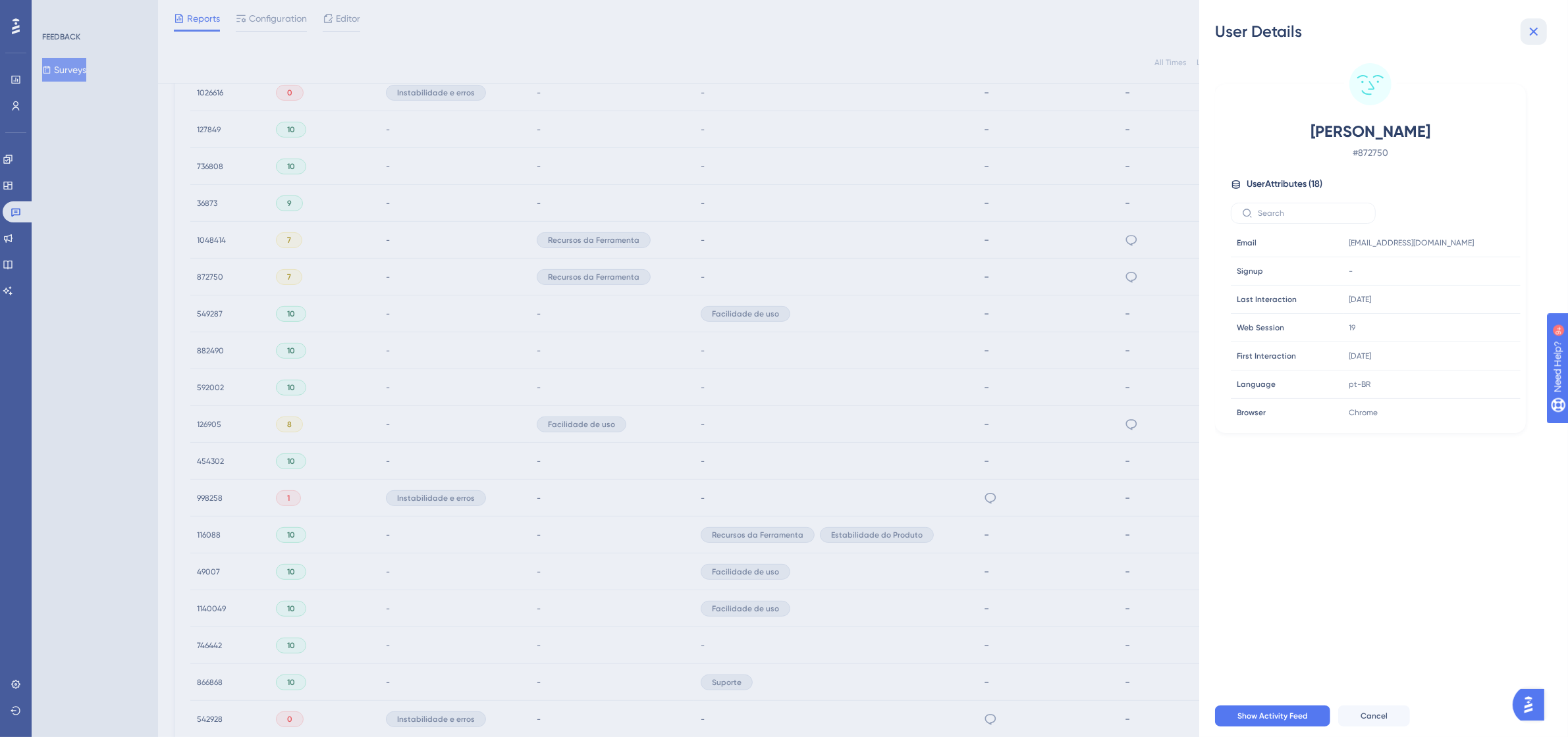
click at [1531, 27] on icon at bounding box center [1533, 31] width 8 height 8
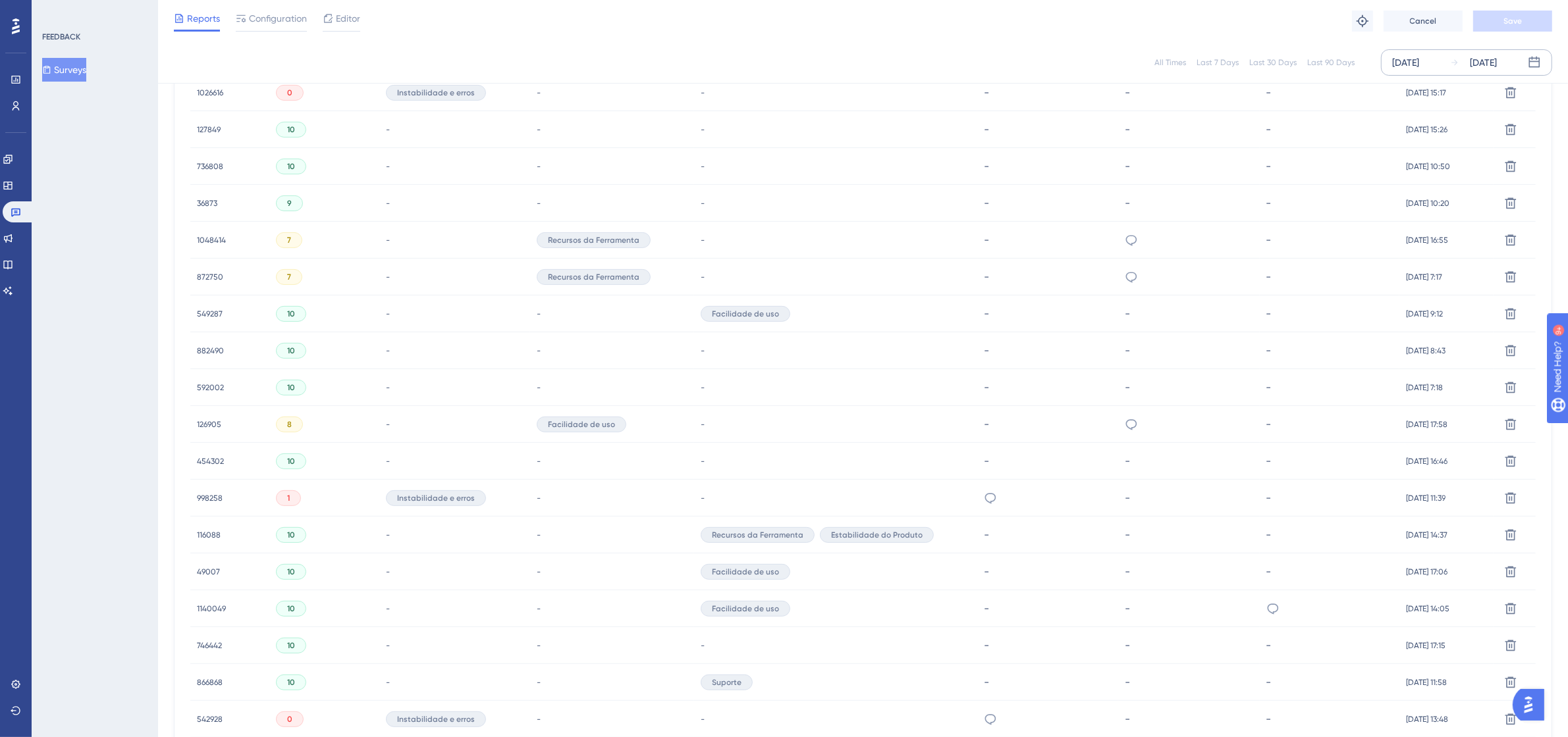
click at [215, 235] on span "1048414" at bounding box center [211, 240] width 29 height 11
